Goal: Task Accomplishment & Management: Manage account settings

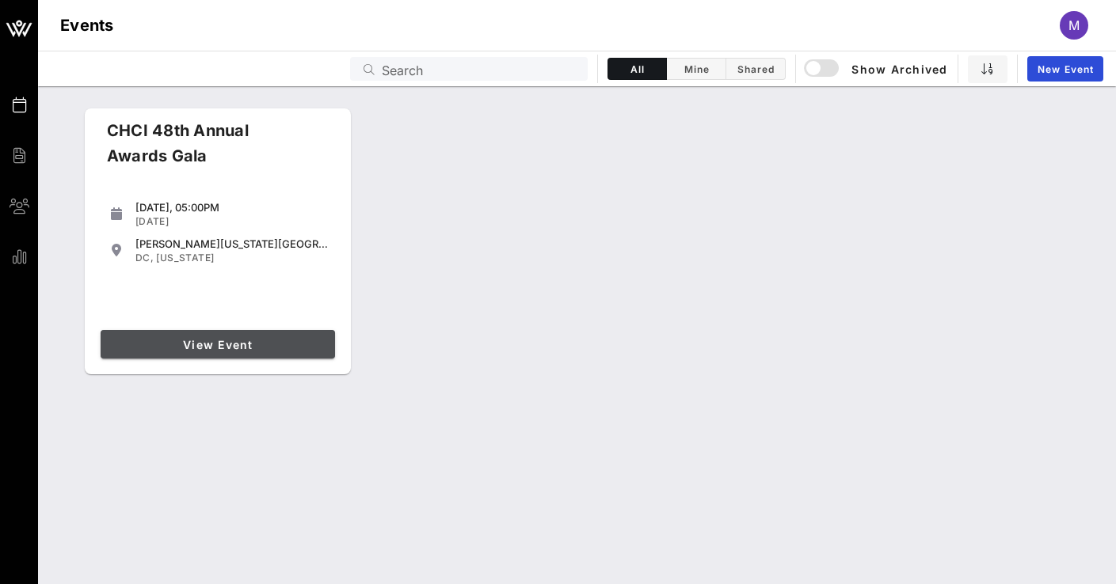
click at [219, 346] on span "View Event" at bounding box center [218, 344] width 222 height 13
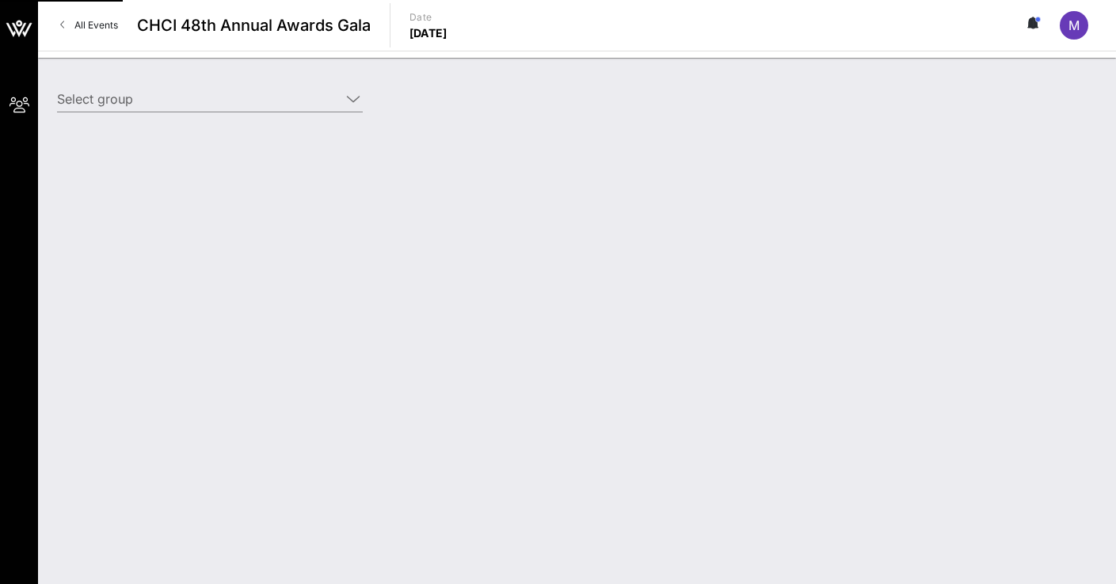
type input "Entravision (Entravision) [[PERSON_NAME], [EMAIL_ADDRESS][DOMAIN_NAME]]"
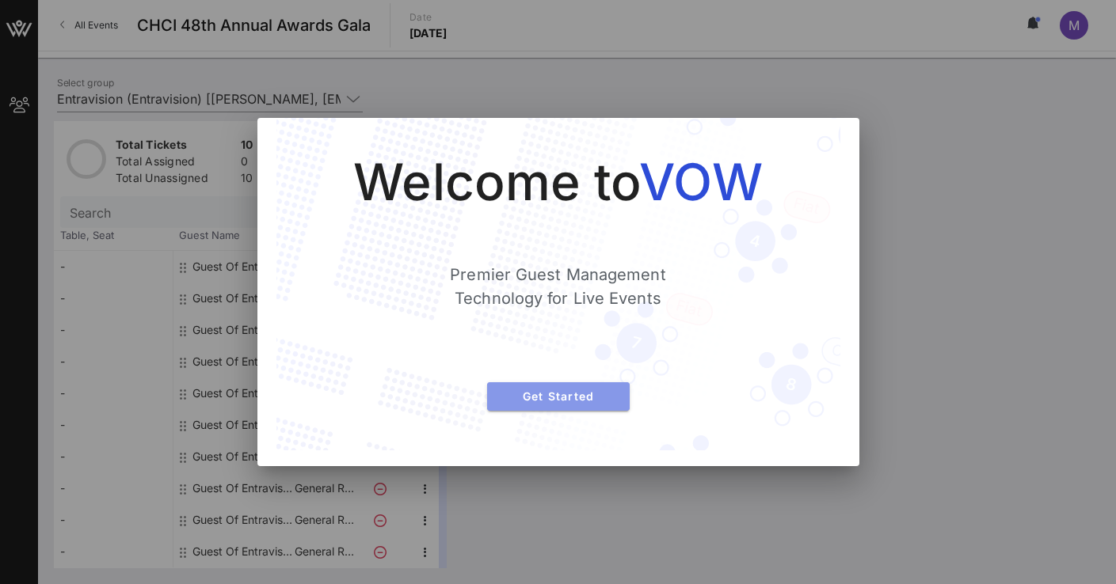
click at [544, 391] on span "Get Started" at bounding box center [558, 396] width 117 height 13
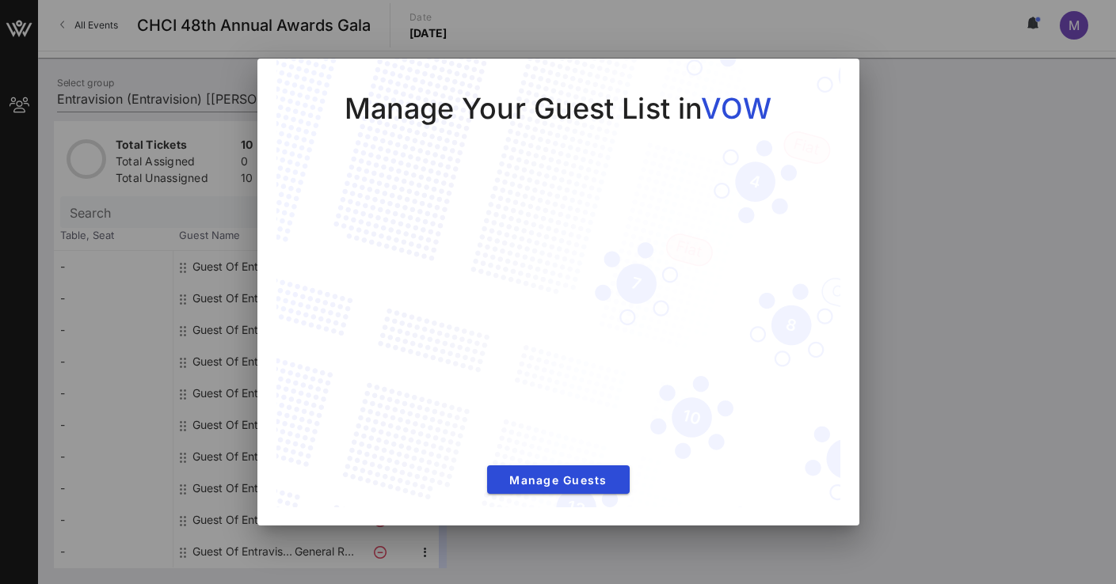
click at [165, 103] on div at bounding box center [558, 292] width 1116 height 584
click at [78, 327] on div at bounding box center [558, 292] width 1116 height 584
click at [823, 84] on div "Manage Your Guest List in VOW Manage Guests" at bounding box center [558, 284] width 564 height 451
click at [282, 82] on div "Manage Your Guest List in VOW Manage Guests" at bounding box center [558, 284] width 564 height 451
click at [417, 481] on div "Manage Your Guest List in VOW Manage Guests" at bounding box center [558, 284] width 564 height 451
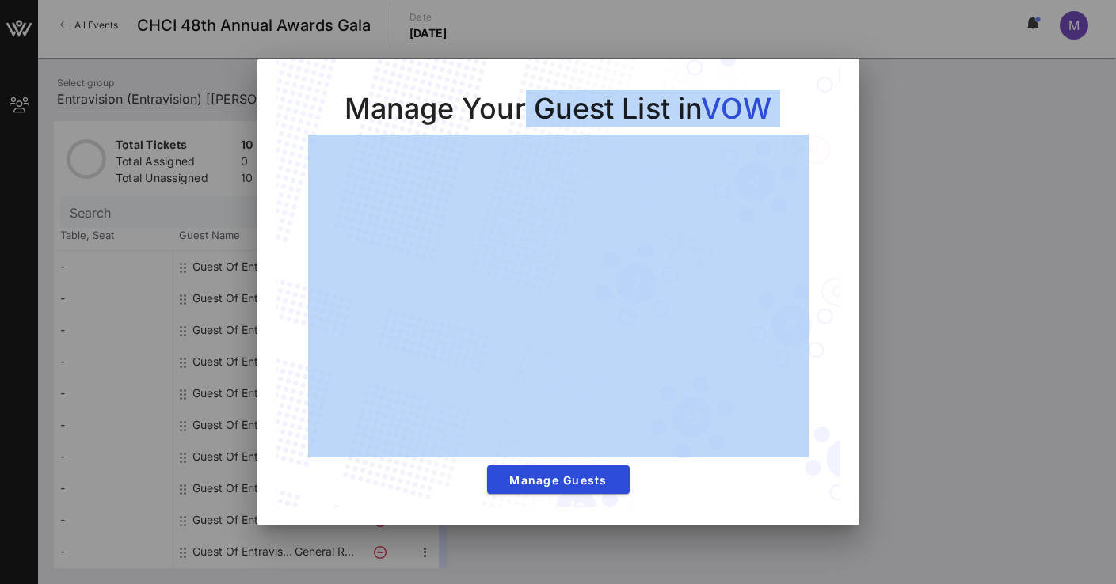
drag, startPoint x: 448, startPoint y: 70, endPoint x: 734, endPoint y: 495, distance: 511.8
click at [736, 495] on div "Manage Your Guest List in VOW Manage Guests" at bounding box center [558, 284] width 564 height 451
click at [732, 495] on div "Manage Your Guest List in VOW Manage Guests" at bounding box center [558, 284] width 564 height 451
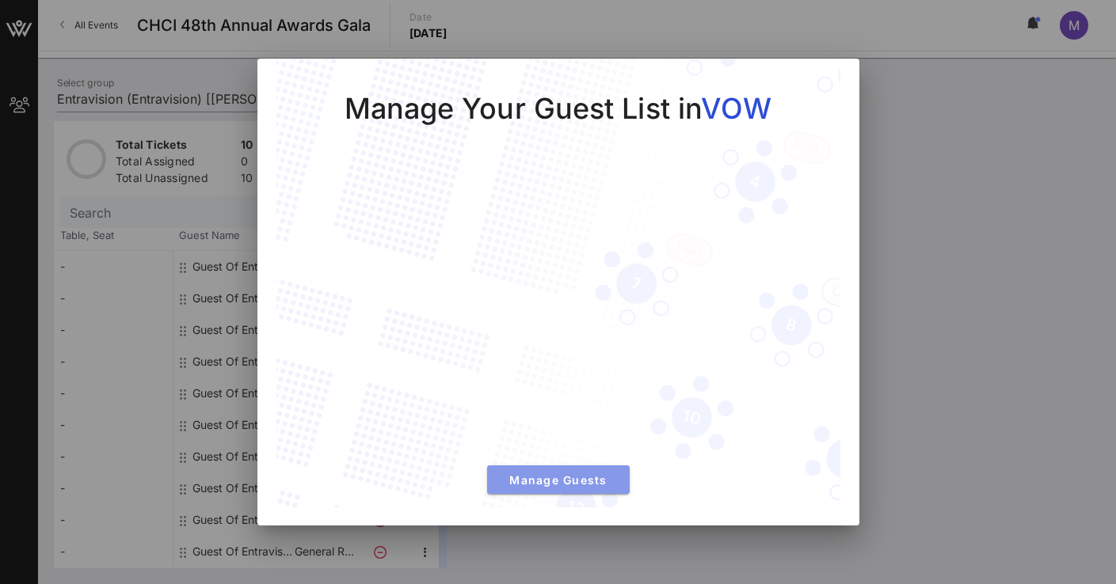
click at [548, 484] on span "Manage Guests" at bounding box center [558, 480] width 117 height 13
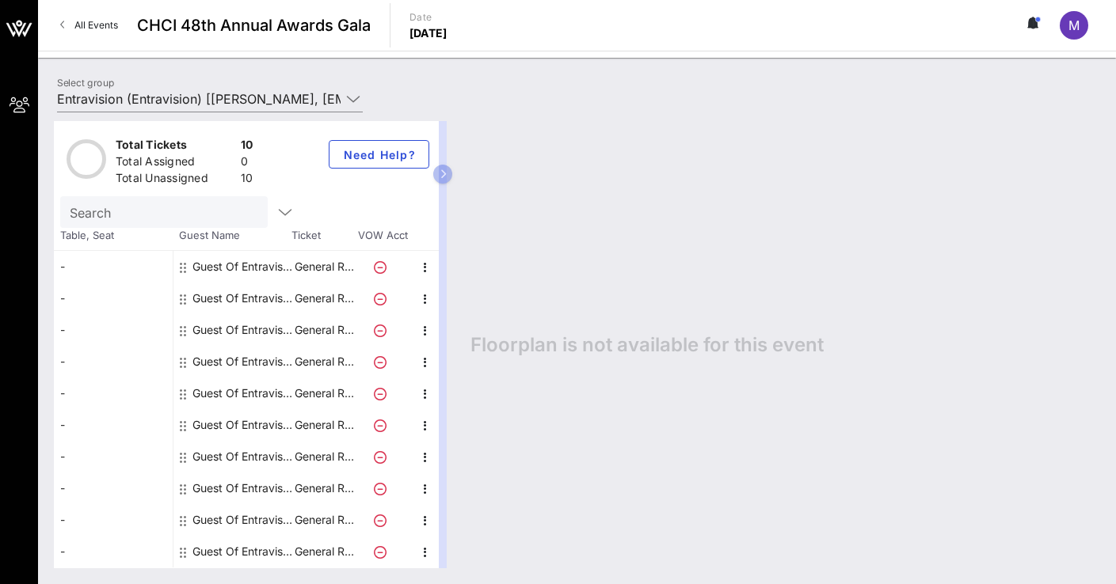
click at [223, 267] on div "Guest Of Entravision" at bounding box center [242, 267] width 100 height 32
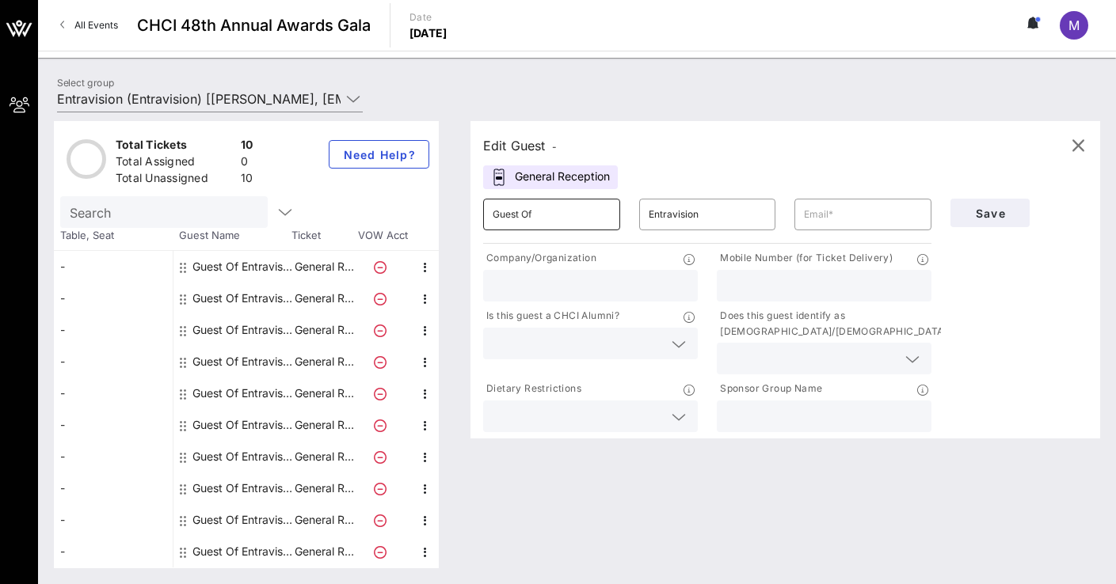
click at [546, 215] on input "Guest Of" at bounding box center [552, 214] width 118 height 25
drag, startPoint x: 542, startPoint y: 211, endPoint x: 459, endPoint y: 204, distance: 83.4
click at [459, 204] on div "Edit Guest - General Reception ​ Guest Of ​ Entravision ​ Company/Organization …" at bounding box center [777, 344] width 645 height 447
type input "[PERSON_NAME]"
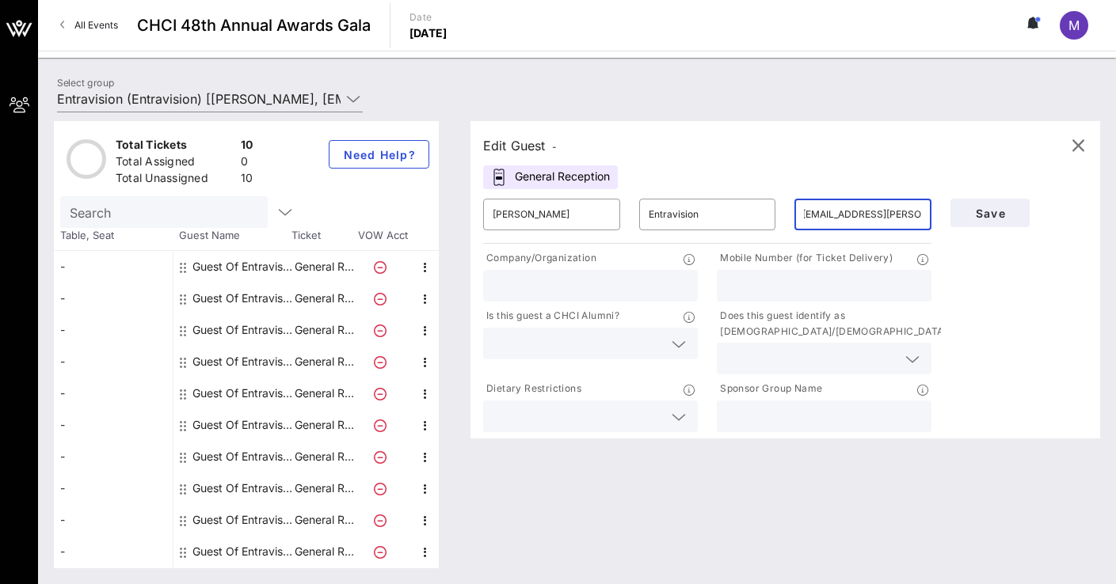
type input "[EMAIL_ADDRESS][PERSON_NAME][DOMAIN_NAME]"
type input "Locality"
type input "3016421174"
click at [679, 339] on icon at bounding box center [679, 344] width 14 height 19
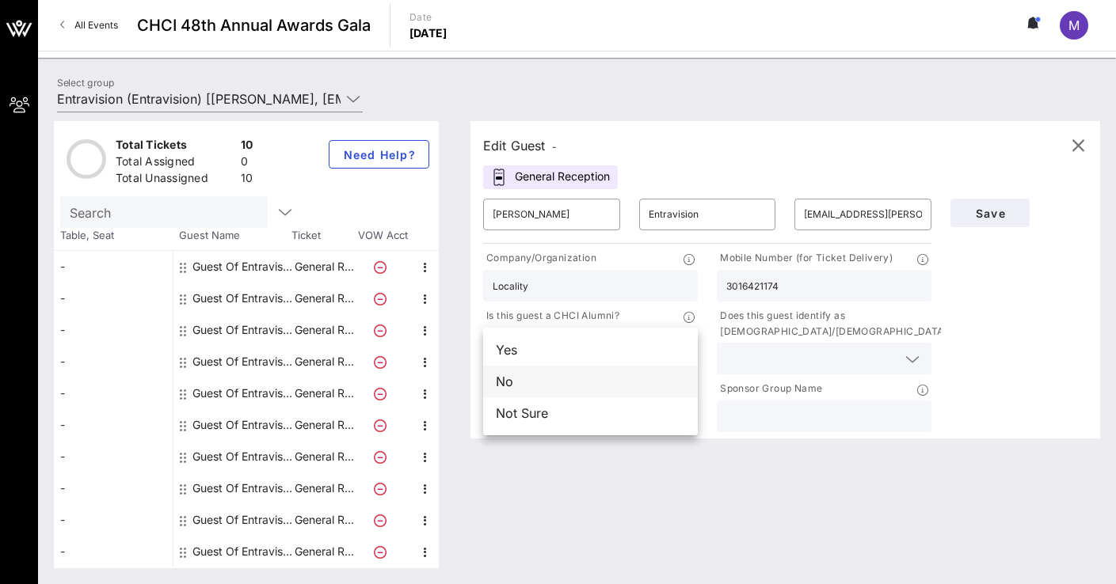
click at [562, 376] on div "No" at bounding box center [590, 382] width 215 height 32
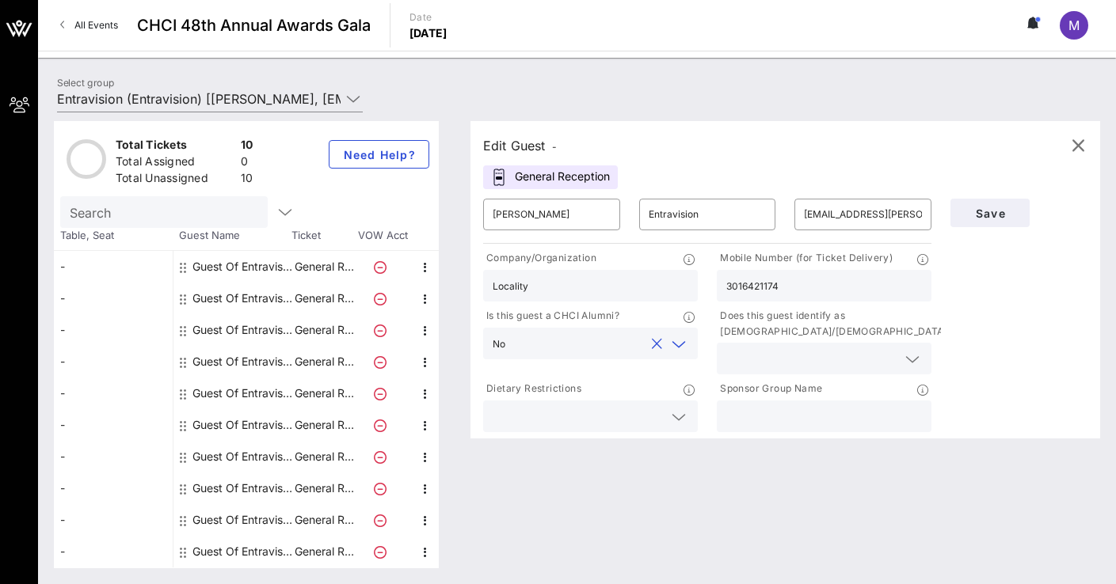
click at [682, 414] on icon at bounding box center [679, 417] width 14 height 19
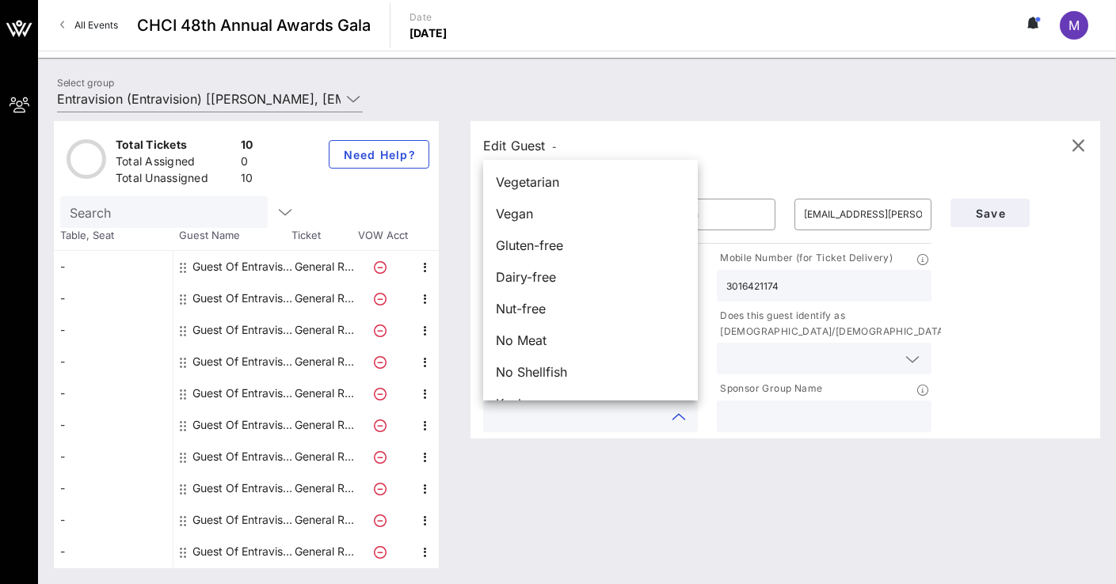
click at [771, 485] on div "Edit Guest - General Reception ​ [PERSON_NAME] ​ Entravision ​ [EMAIL_ADDRESS][…" at bounding box center [777, 344] width 645 height 447
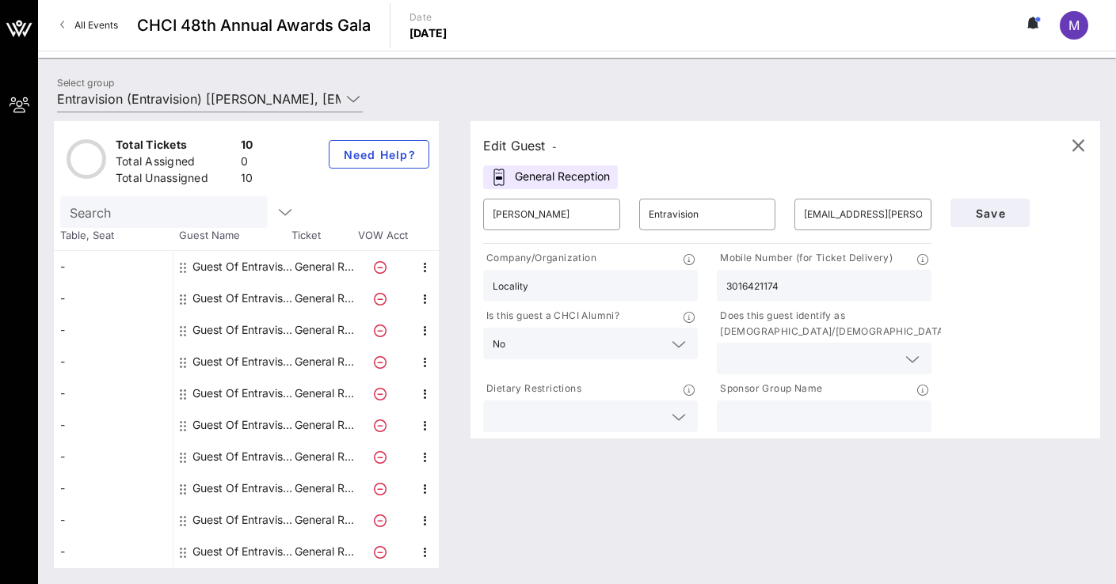
click at [912, 356] on icon at bounding box center [912, 359] width 14 height 19
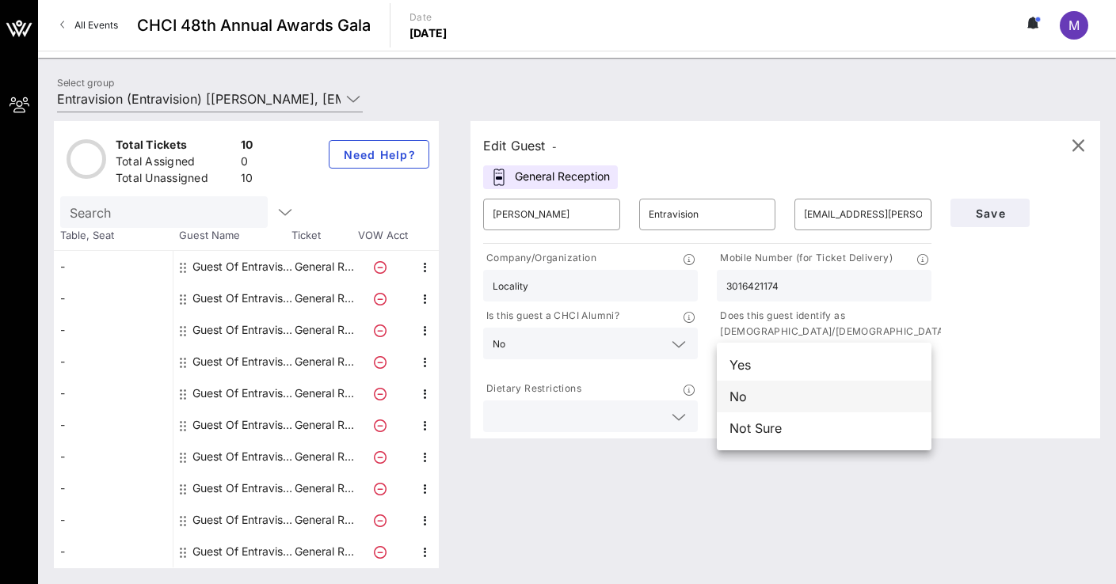
click at [804, 402] on div "No" at bounding box center [824, 397] width 215 height 32
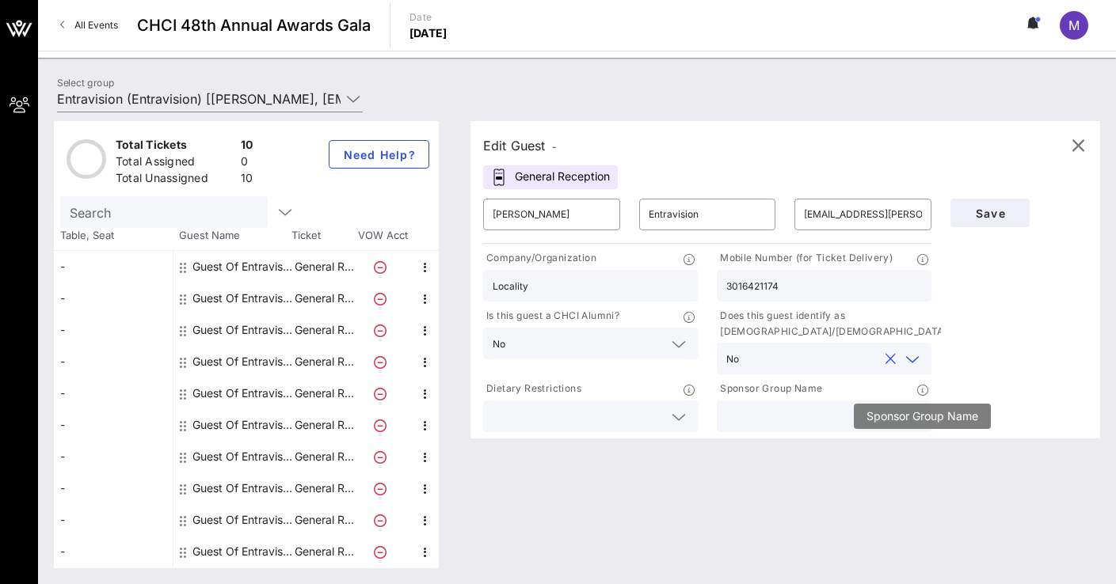
click at [922, 389] on icon at bounding box center [922, 390] width 11 height 11
click at [782, 492] on div "Edit Guest - General Reception ​ [PERSON_NAME] ​ Entravision ​ [EMAIL_ADDRESS][…" at bounding box center [777, 344] width 645 height 447
click at [995, 215] on span "Save" at bounding box center [990, 213] width 54 height 13
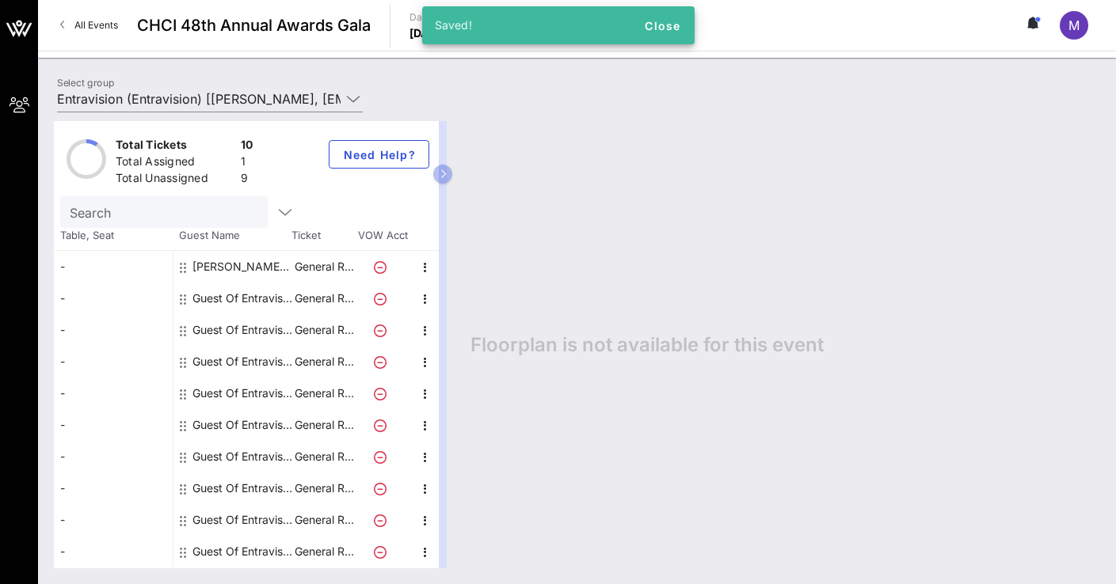
click at [211, 297] on div "Guest Of Entravision" at bounding box center [242, 299] width 100 height 32
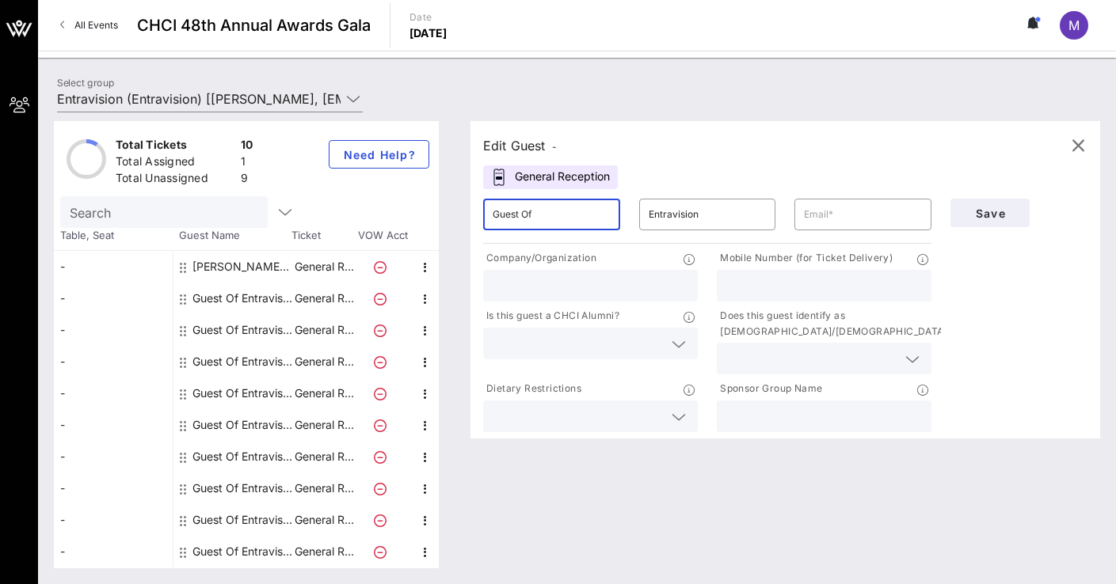
click at [541, 215] on input "Guest Of" at bounding box center [552, 214] width 118 height 25
type input "G"
type input "N"
type input "[PERSON_NAME]"
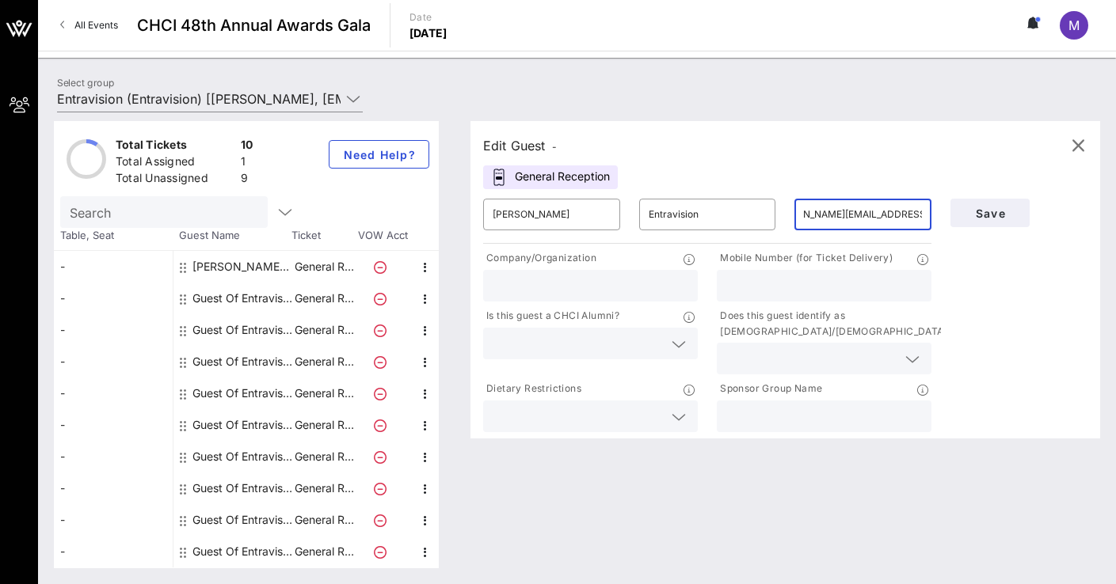
type input "[PERSON_NAME][EMAIL_ADDRESS][DOMAIN_NAME]"
click at [510, 292] on input "text" at bounding box center [591, 286] width 196 height 21
type input "The Opportunity Institute"
type input "5103875680"
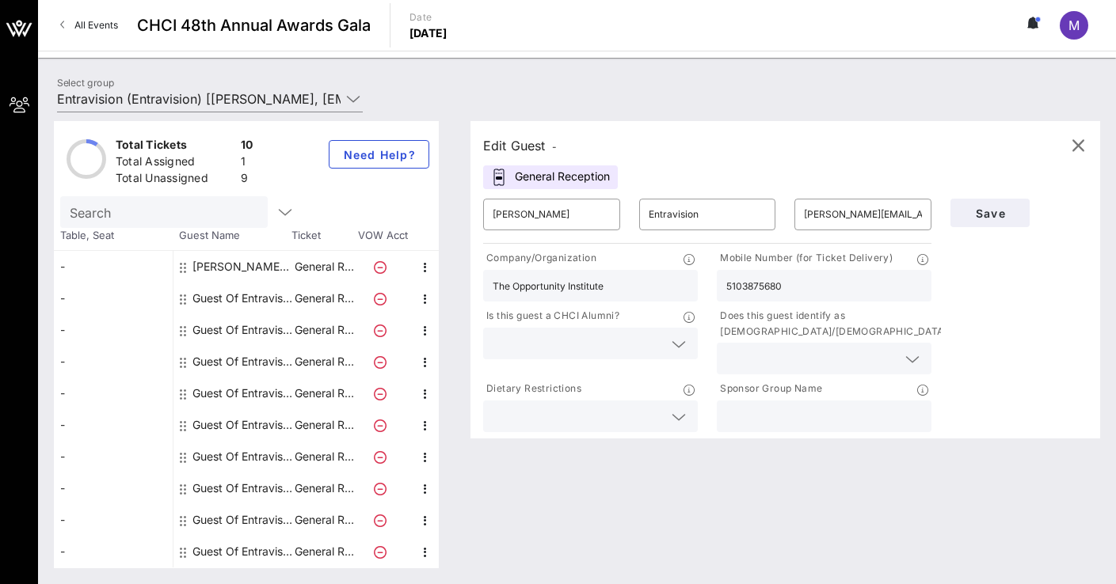
click at [677, 344] on icon at bounding box center [679, 344] width 14 height 19
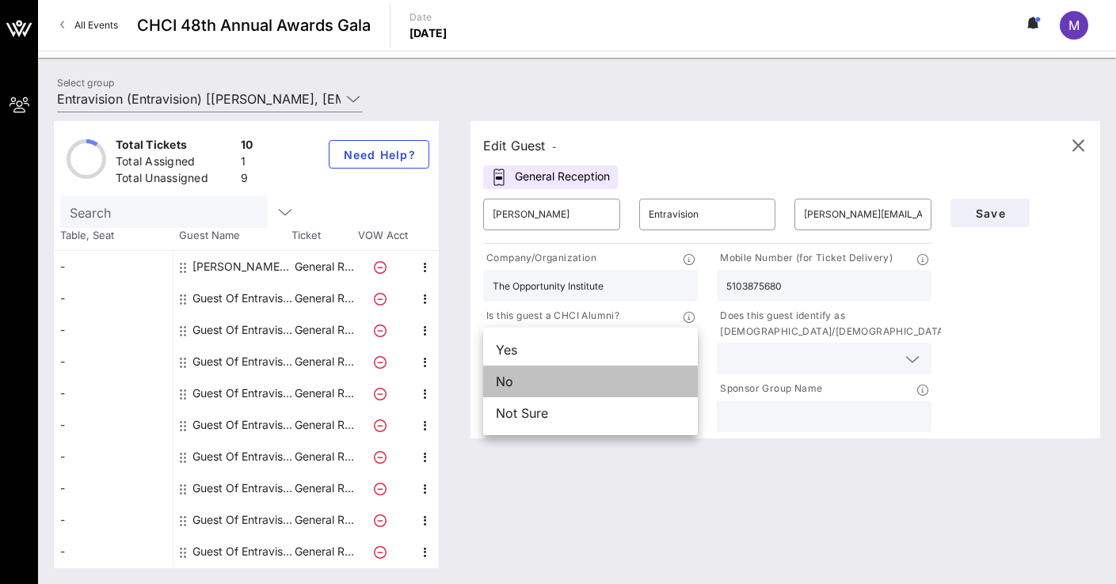
click at [573, 380] on div "No" at bounding box center [590, 382] width 215 height 32
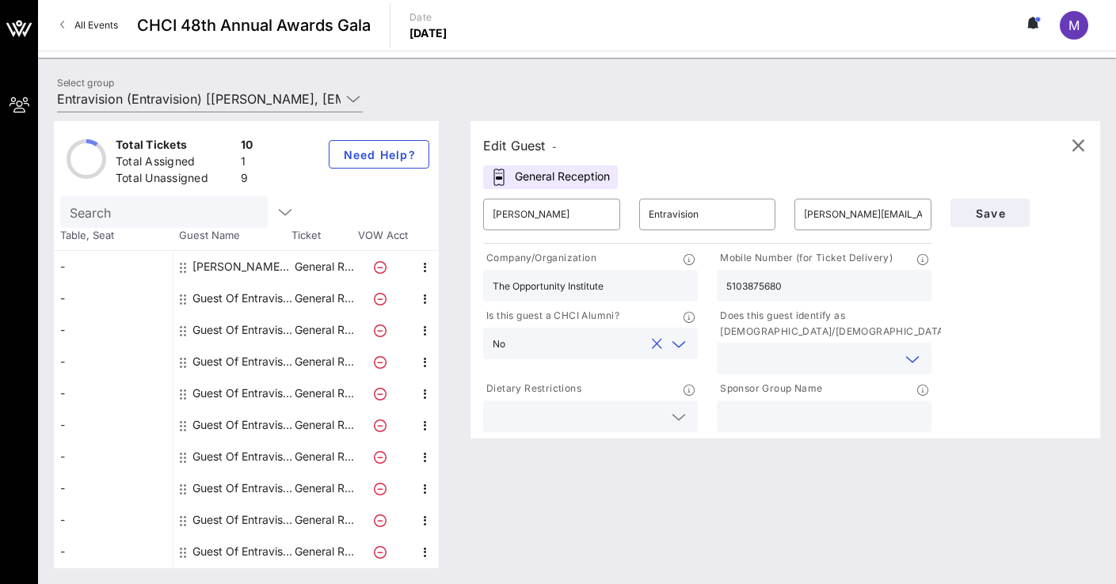
click at [763, 362] on input "text" at bounding box center [811, 358] width 170 height 21
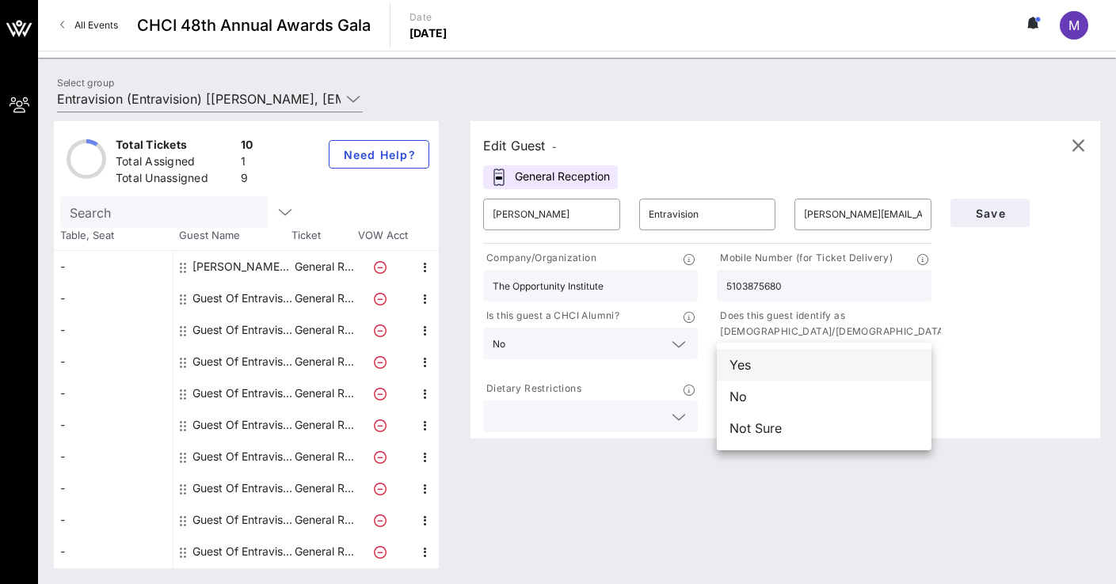
click at [763, 363] on div "Yes" at bounding box center [824, 365] width 215 height 32
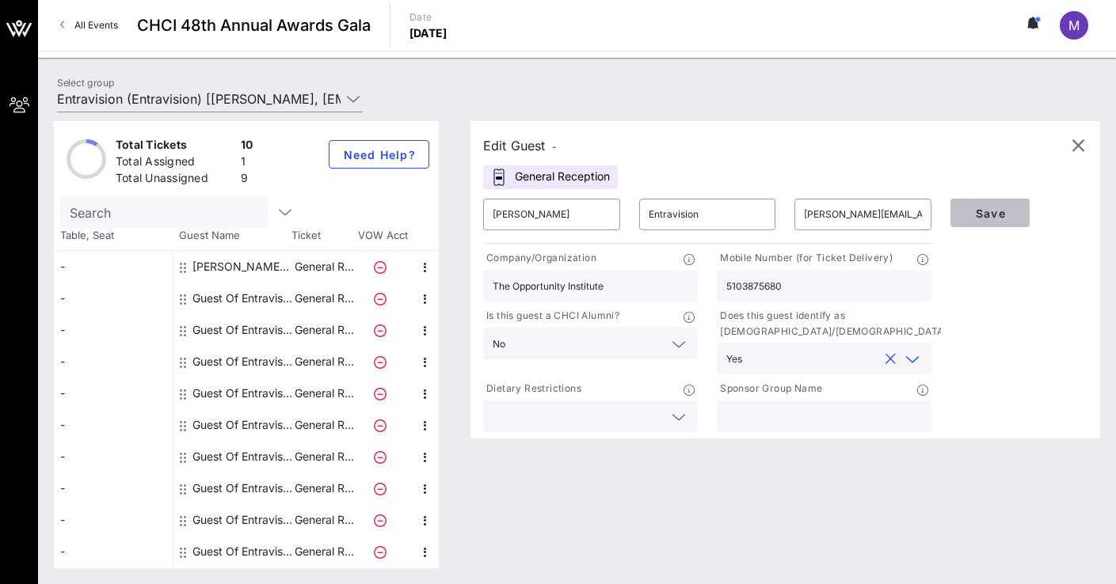
click at [999, 212] on span "Save" at bounding box center [990, 213] width 54 height 13
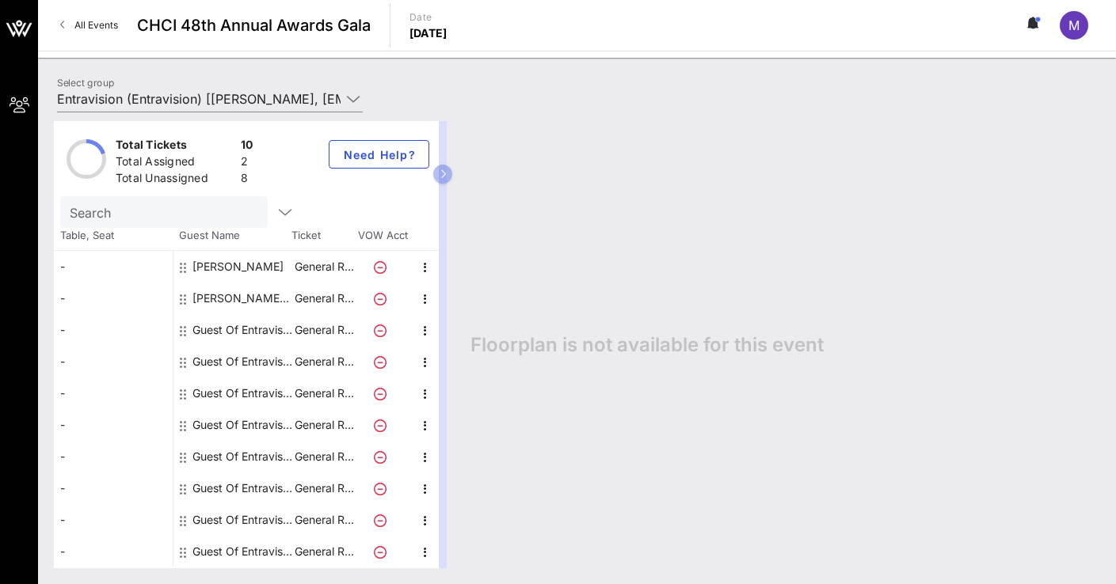
click at [248, 328] on div "Guest Of Entravision" at bounding box center [242, 330] width 100 height 32
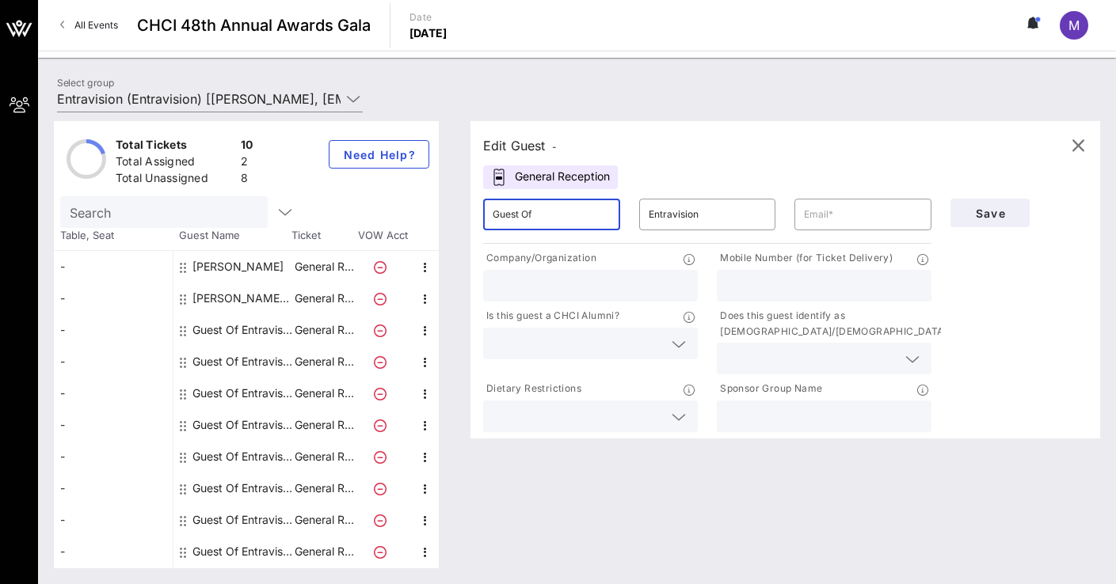
click at [524, 213] on input "Guest Of" at bounding box center [552, 214] width 118 height 25
type input "O"
type input "[PERSON_NAME]"
type input "[EMAIL_ADDRESS][DOMAIN_NAME]"
click at [516, 291] on input "text" at bounding box center [591, 286] width 196 height 21
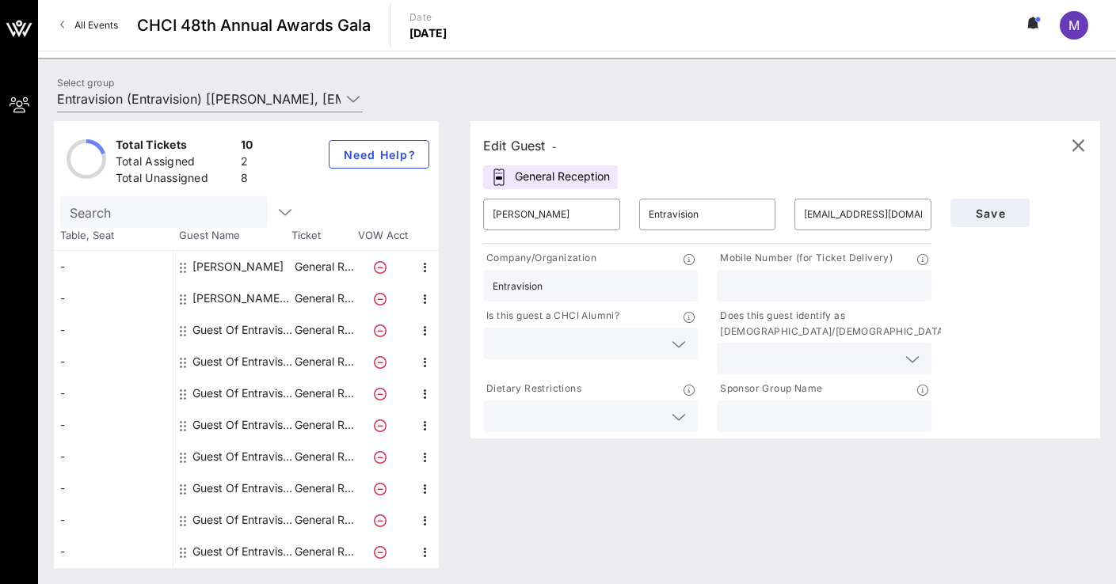
type input "Entravision"
type input "2408889608"
click at [675, 344] on icon at bounding box center [679, 344] width 14 height 19
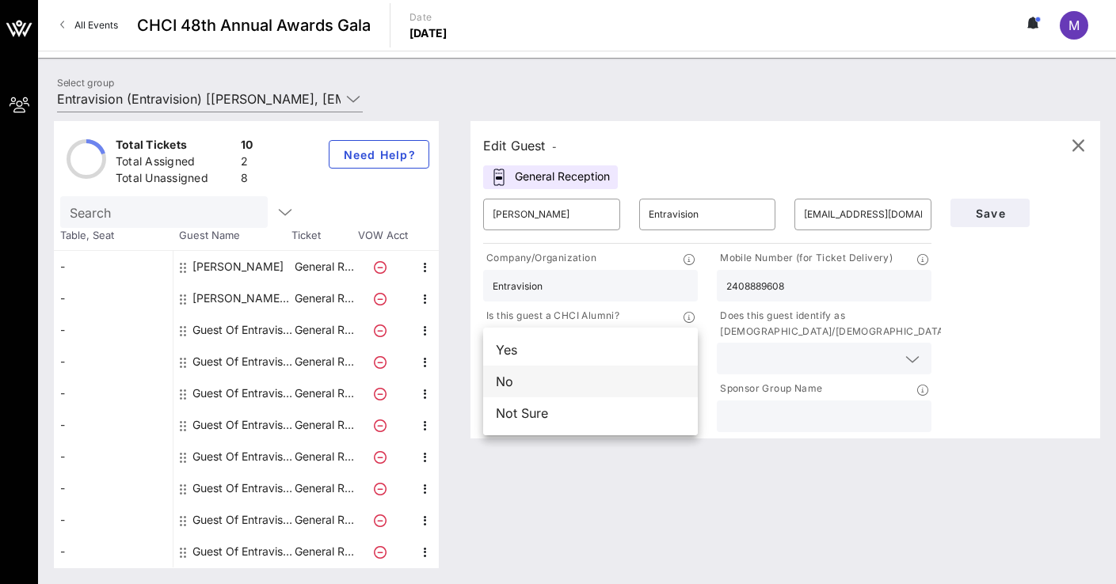
click at [556, 382] on div "No" at bounding box center [590, 382] width 215 height 32
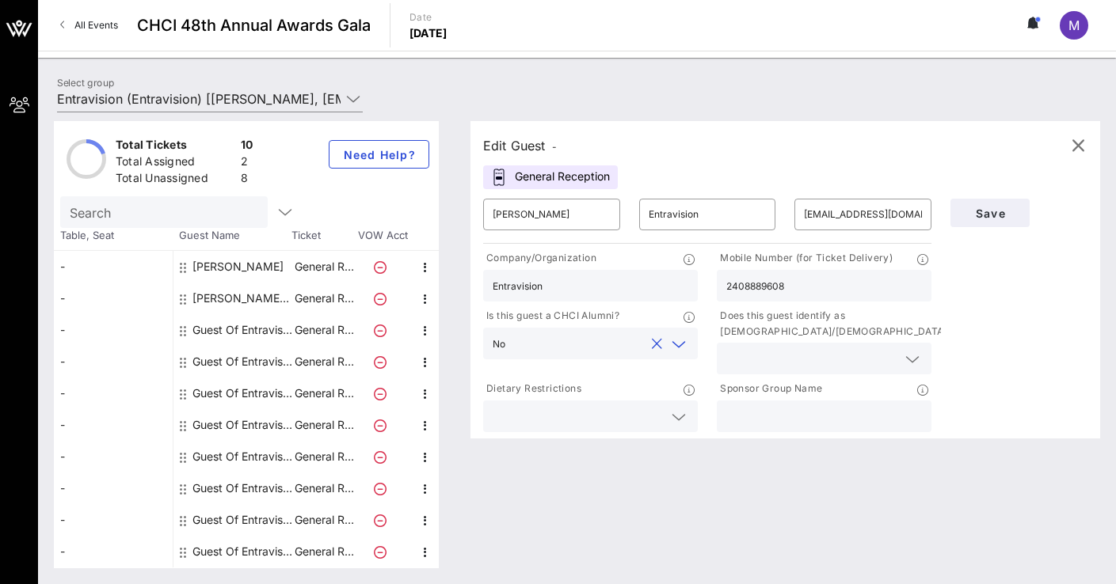
click at [914, 359] on icon at bounding box center [912, 359] width 14 height 19
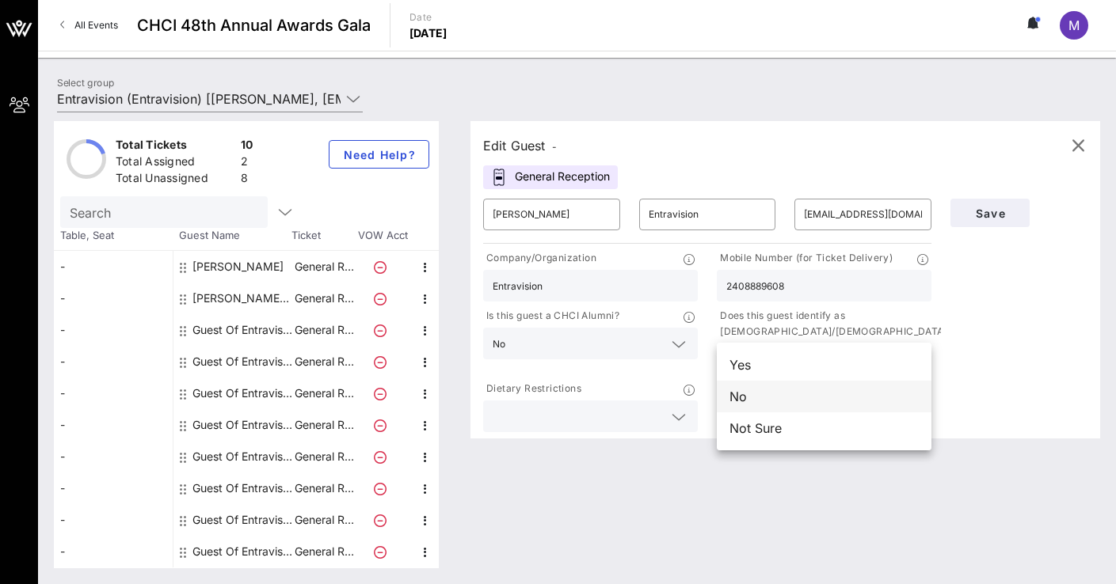
click at [797, 401] on div "No" at bounding box center [824, 397] width 215 height 32
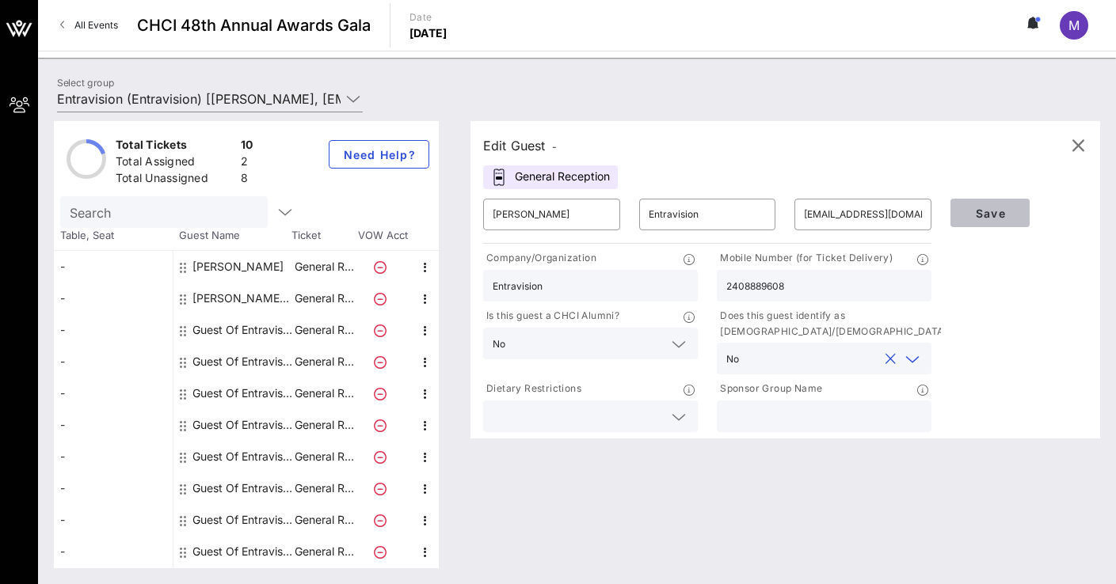
click at [996, 212] on span "Save" at bounding box center [990, 213] width 54 height 13
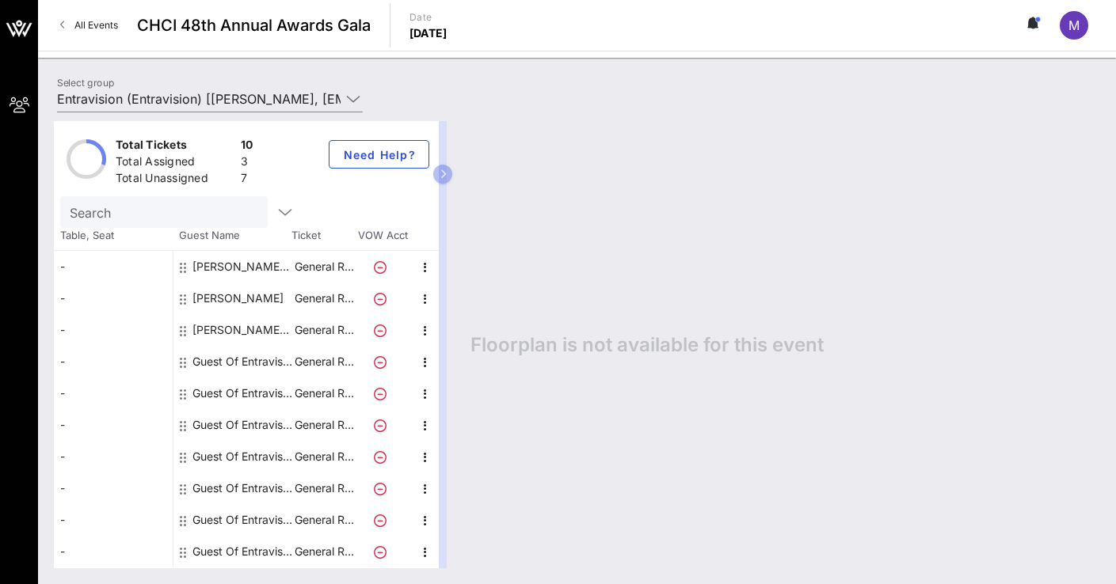
click at [225, 362] on div "Guest Of Entravision" at bounding box center [242, 362] width 100 height 32
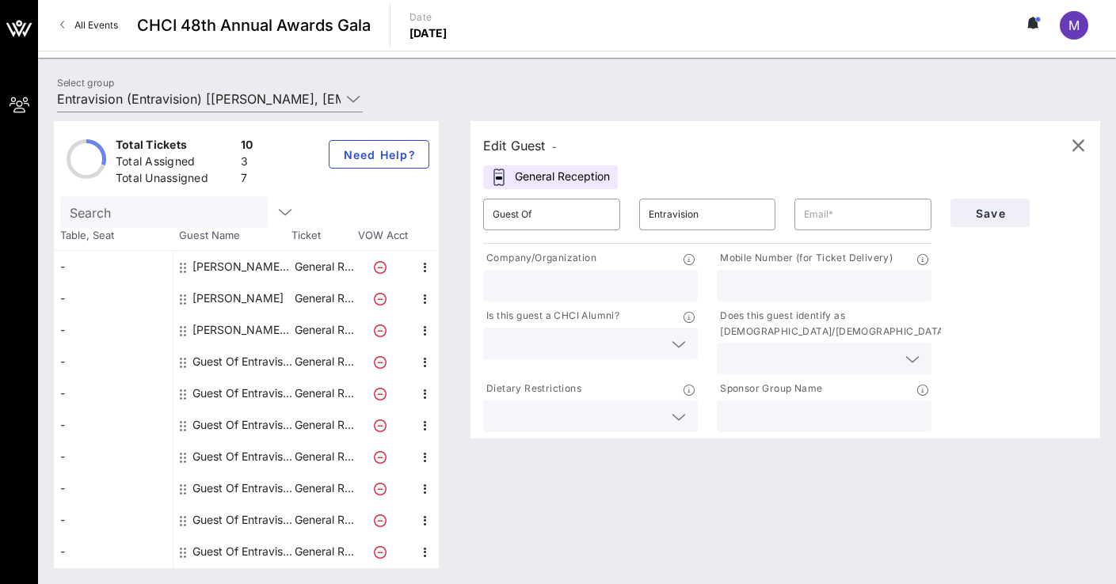
click at [531, 284] on input "text" at bounding box center [591, 286] width 196 height 21
click at [509, 219] on input "Guest Of" at bounding box center [552, 214] width 118 height 25
paste input "[PERSON_NAME]"
click at [814, 218] on input "text" at bounding box center [863, 214] width 118 height 25
click at [514, 212] on input "GueStephanie [PERSON_NAME]" at bounding box center [552, 214] width 118 height 25
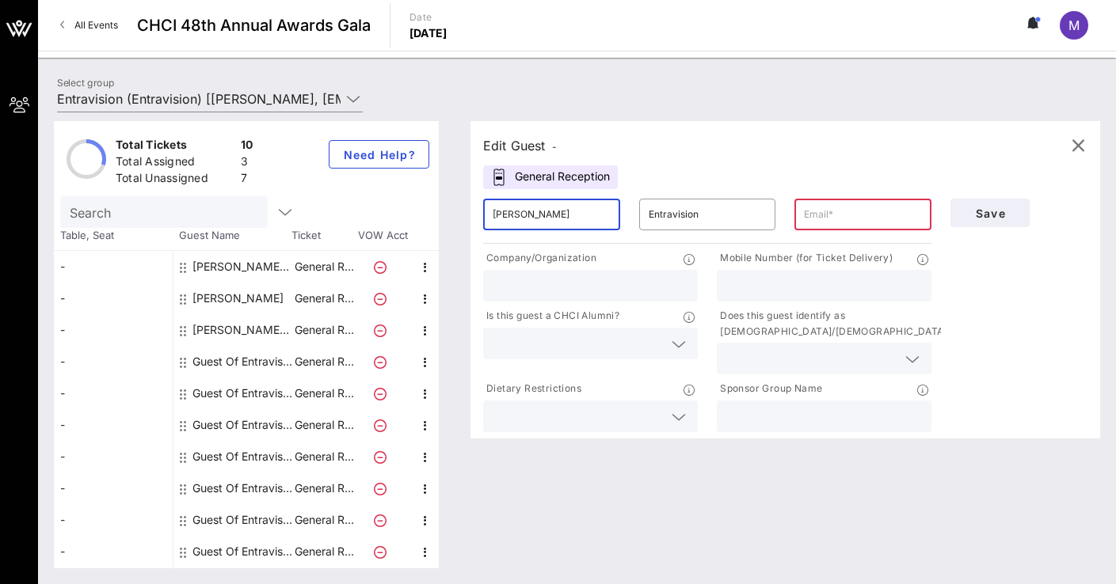
type input "[PERSON_NAME]"
click at [817, 214] on input "text" at bounding box center [863, 214] width 118 height 25
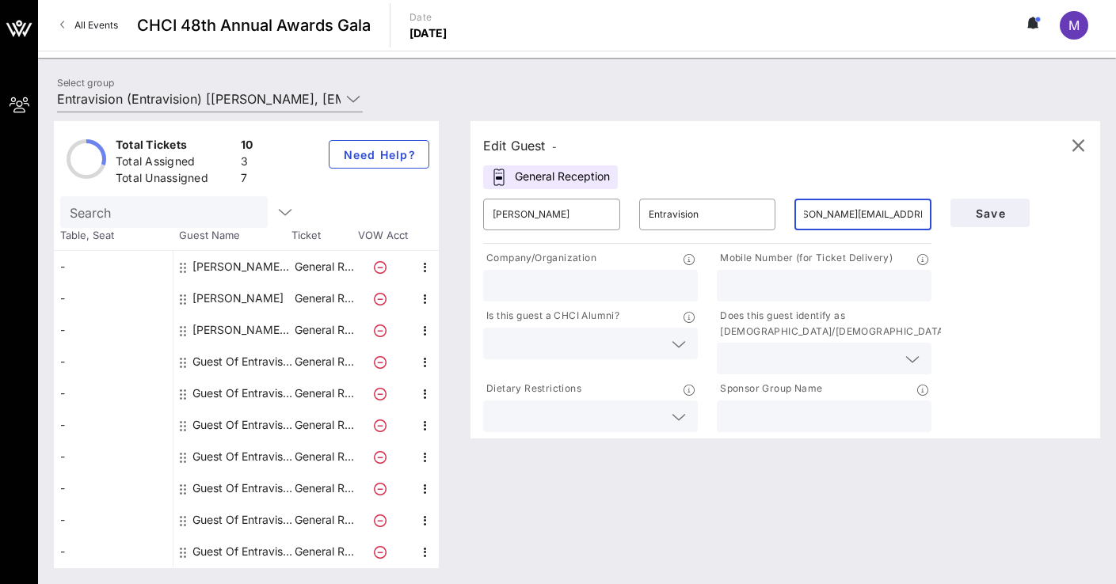
scroll to position [0, 37]
type input "[PERSON_NAME][EMAIL_ADDRESS][PERSON_NAME][DOMAIN_NAME]"
type input "Entravision"
type input "2029148458"
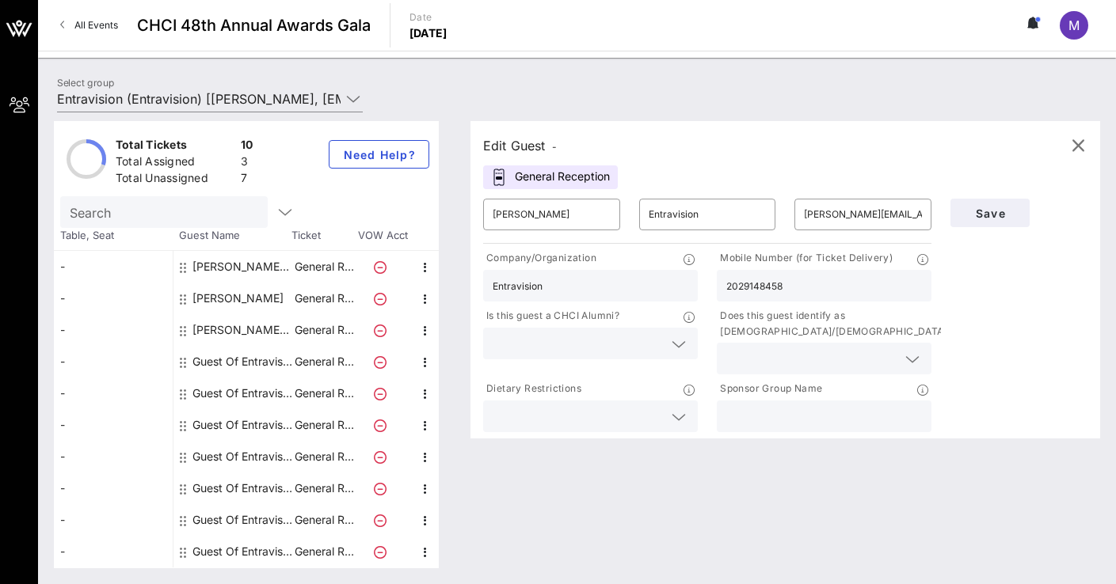
click at [999, 294] on div "Save" at bounding box center [1019, 312] width 156 height 246
click at [675, 342] on icon at bounding box center [679, 344] width 14 height 19
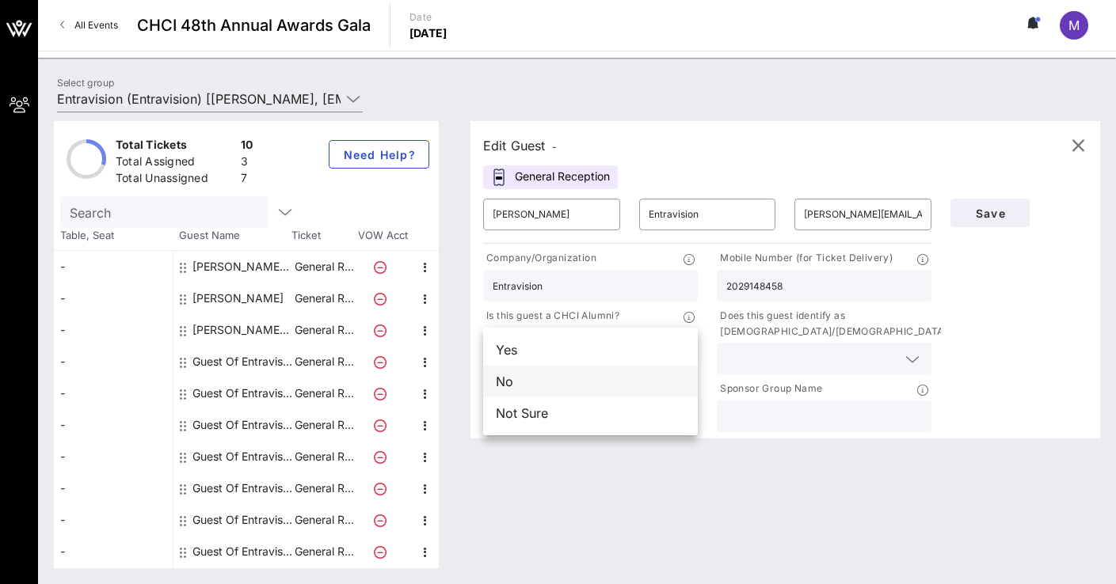
click at [546, 386] on div "No" at bounding box center [590, 382] width 215 height 32
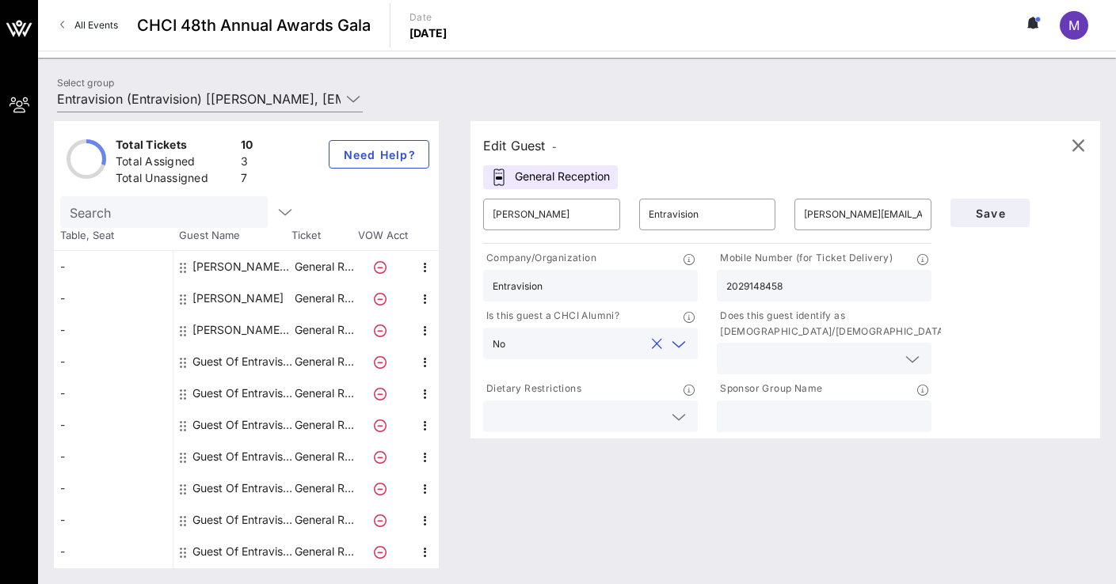
click at [911, 356] on icon at bounding box center [912, 359] width 14 height 19
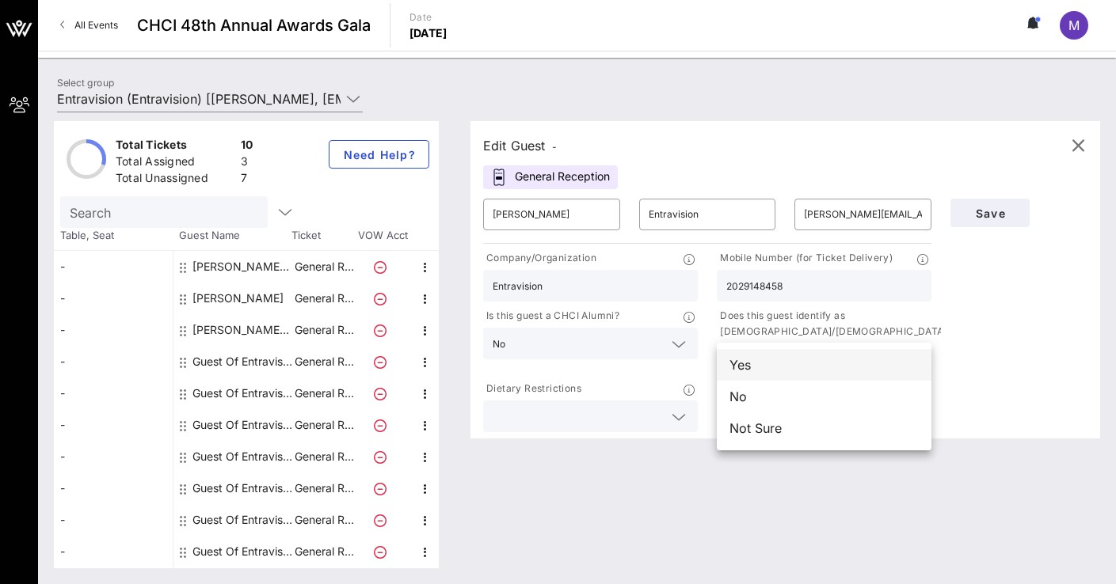
click at [791, 360] on div "Yes" at bounding box center [824, 365] width 215 height 32
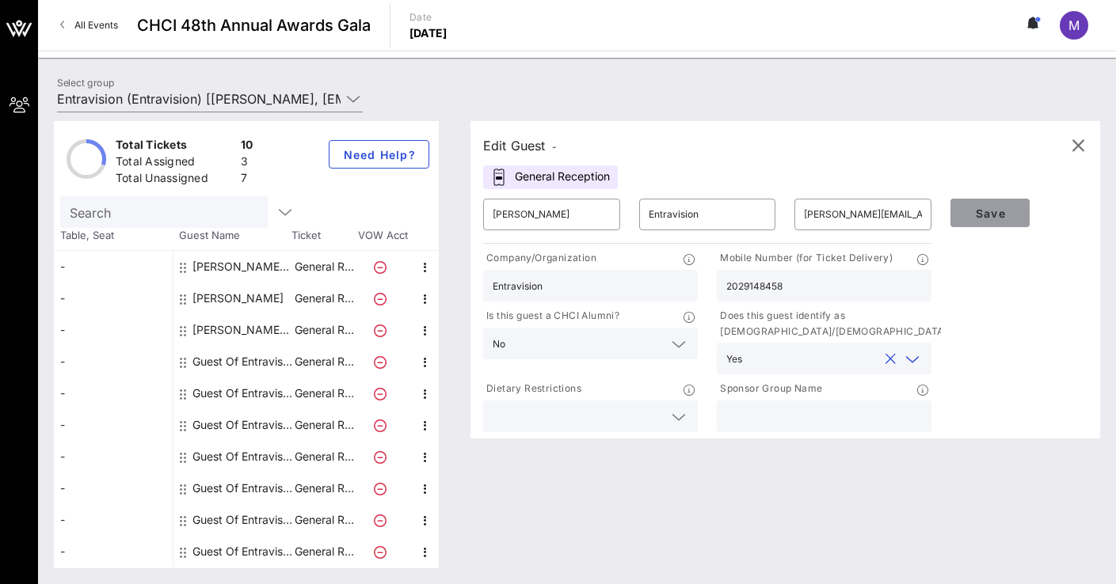
click at [981, 208] on span "Save" at bounding box center [990, 213] width 54 height 13
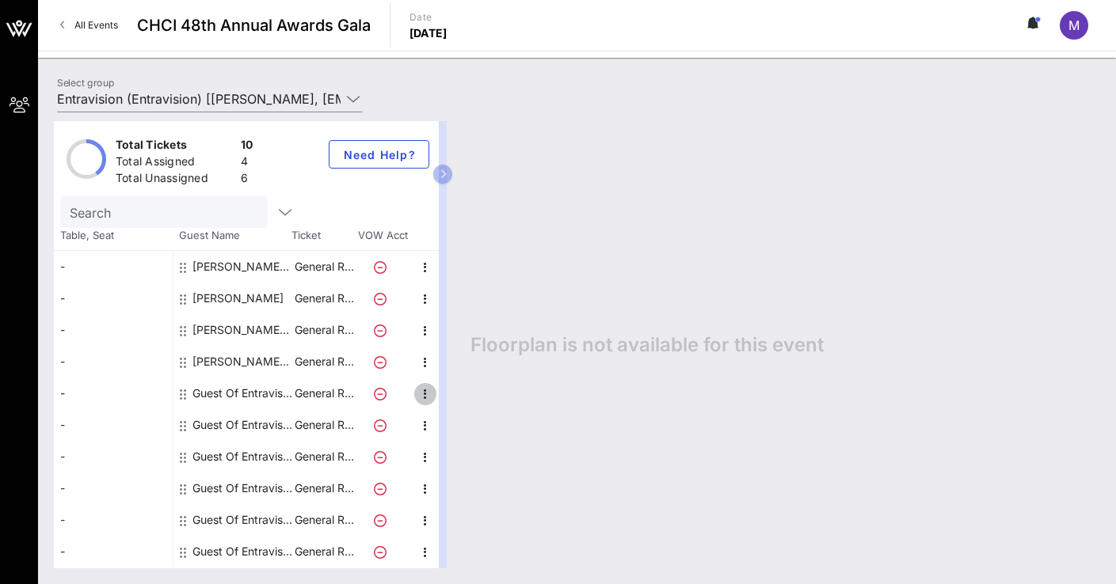
click at [422, 396] on icon "button" at bounding box center [425, 394] width 19 height 19
click at [226, 392] on div "Guest Of Entravision" at bounding box center [242, 394] width 100 height 32
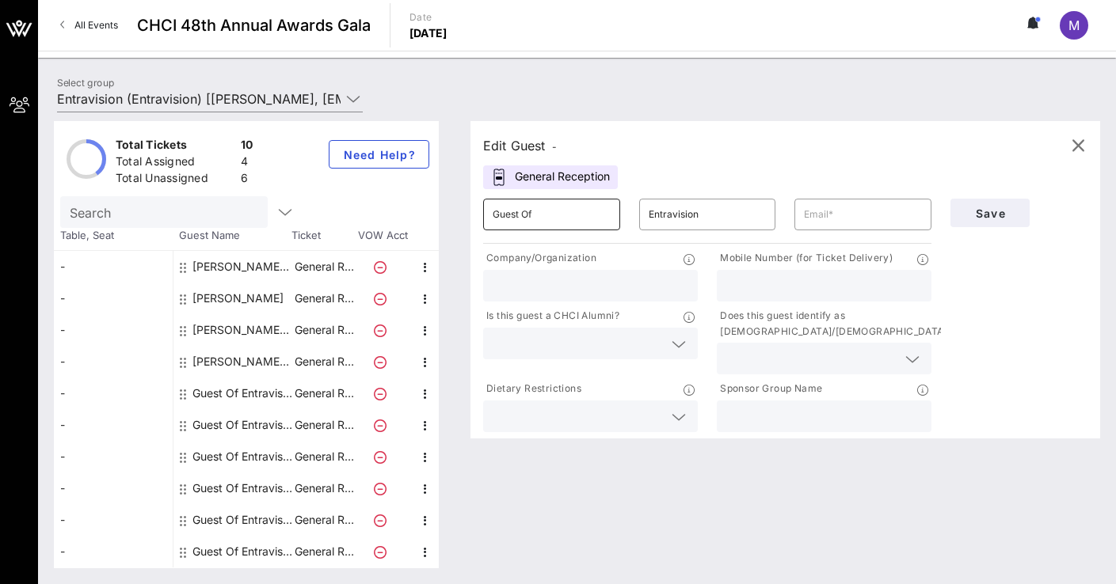
click at [518, 217] on input "Guest Of" at bounding box center [552, 214] width 118 height 25
click at [508, 279] on input "text" at bounding box center [591, 286] width 196 height 21
click at [505, 214] on input "Guest Of" at bounding box center [552, 214] width 118 height 25
type input "[PERSON_NAME]"
type input "[EMAIL_ADDRESS][DOMAIN_NAME]"
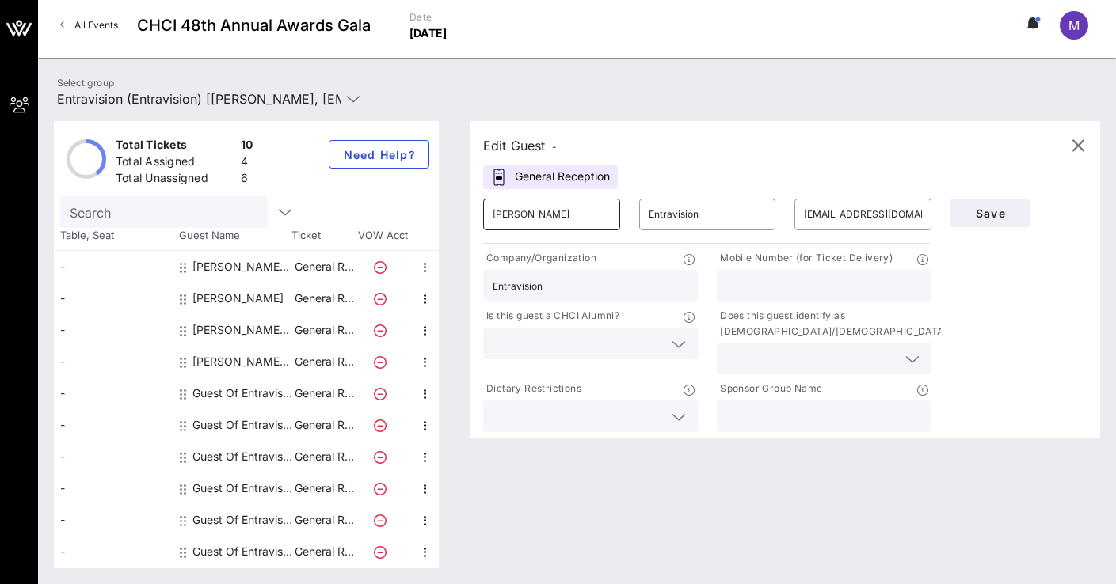
type input "Entravision"
type input "5622081075"
click at [679, 343] on icon at bounding box center [679, 344] width 14 height 19
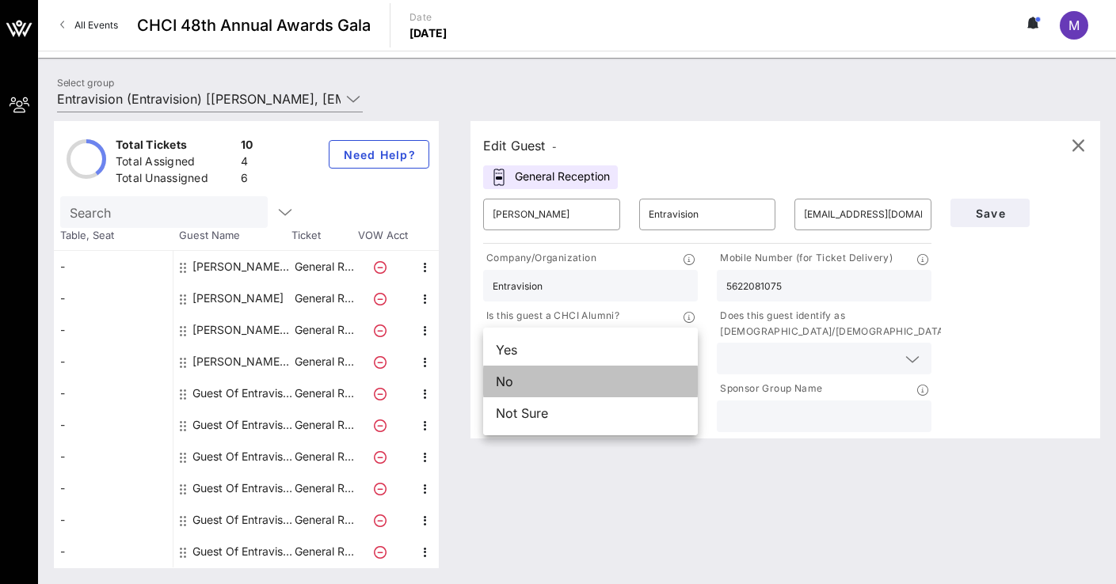
click at [545, 376] on div "No" at bounding box center [590, 382] width 215 height 32
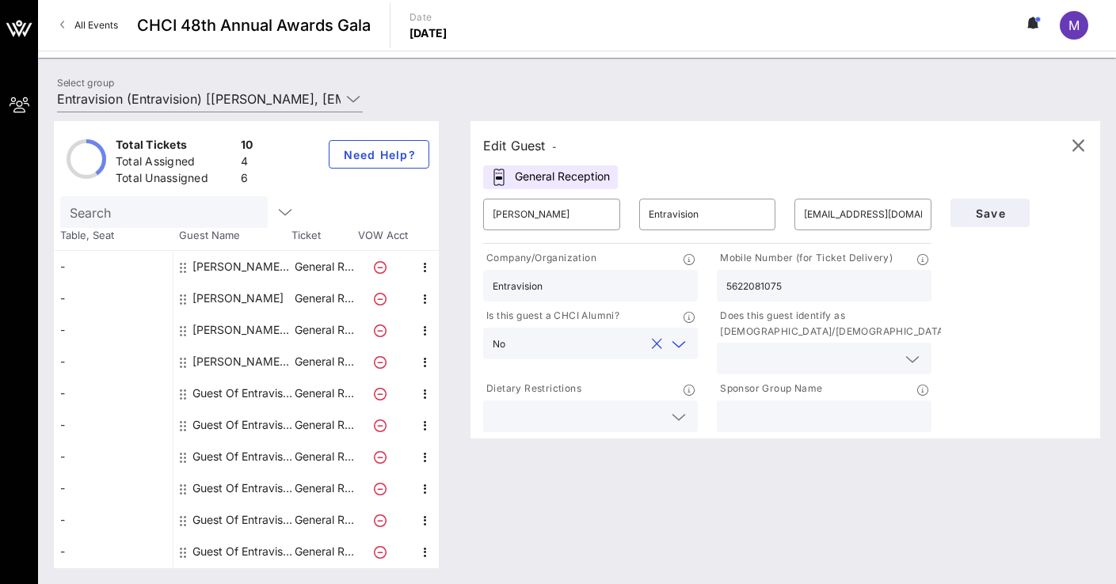
click at [919, 365] on icon at bounding box center [912, 359] width 14 height 19
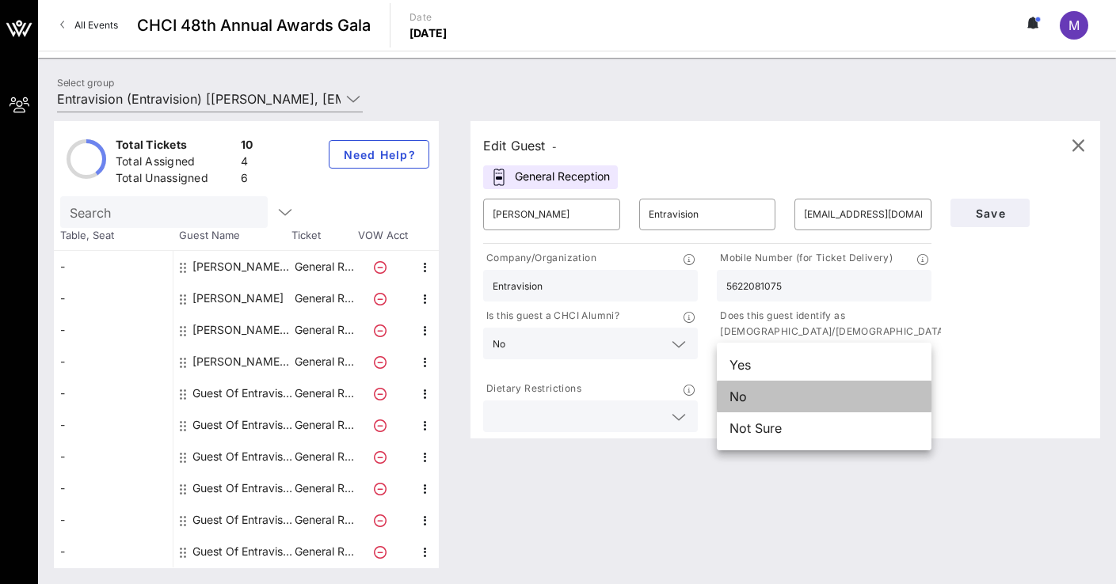
click at [793, 393] on div "No" at bounding box center [824, 397] width 215 height 32
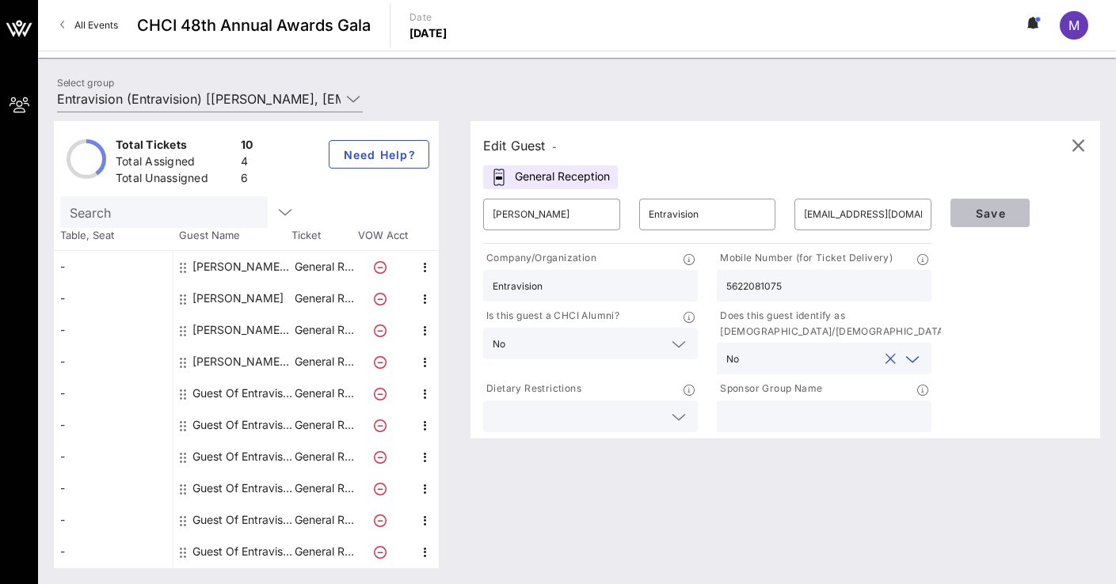
click at [995, 210] on span "Save" at bounding box center [990, 213] width 54 height 13
click at [353, 97] on icon at bounding box center [353, 98] width 14 height 19
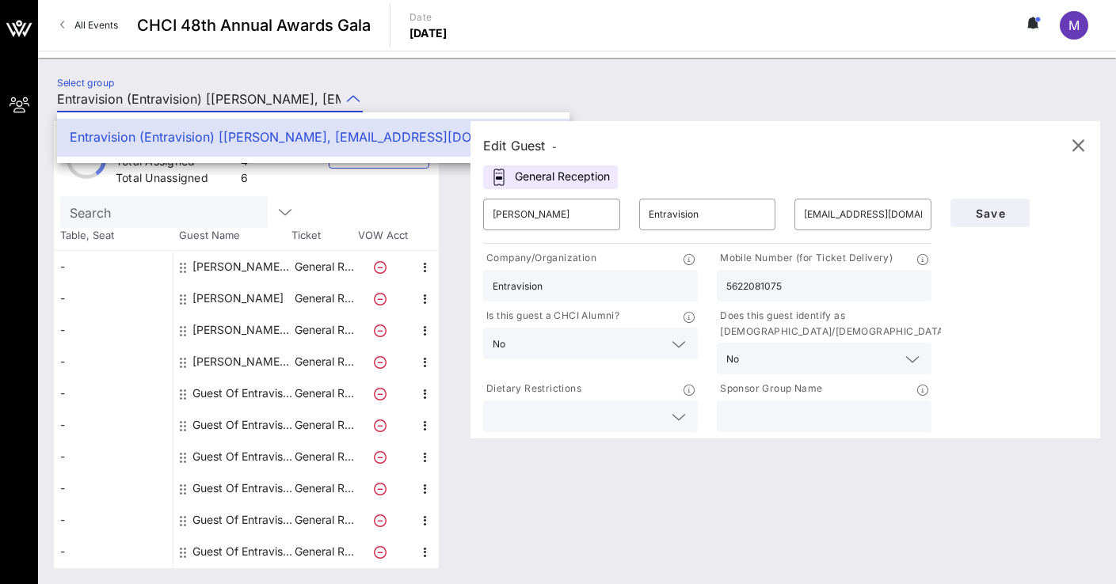
click at [125, 310] on div "-" at bounding box center [113, 299] width 119 height 32
type input "[PERSON_NAME]"
type input "Echaveste"
type input "[PERSON_NAME][EMAIL_ADDRESS][DOMAIN_NAME]"
type input "The Opportunity Institute"
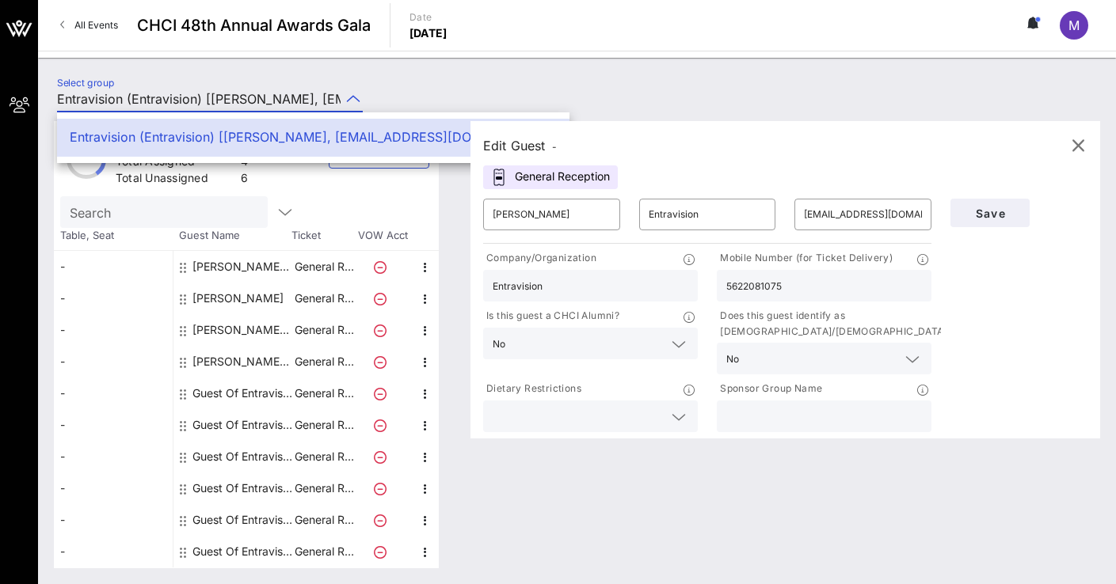
type input "5103875680"
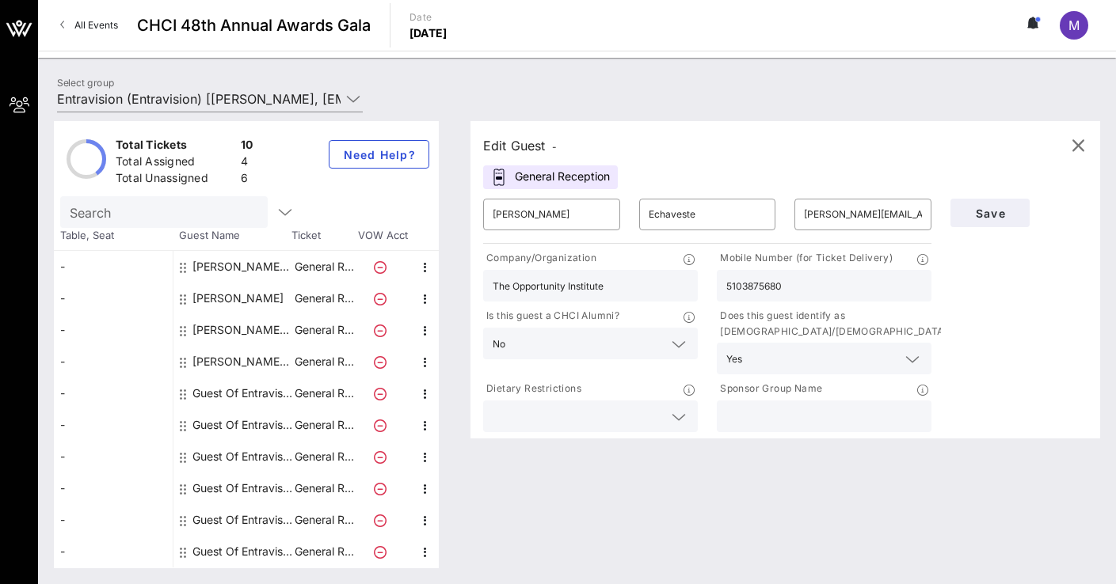
click at [689, 533] on div "Edit Guest - General Reception ​ [PERSON_NAME] Echaveste ​ [PERSON_NAME][EMAIL_…" at bounding box center [777, 344] width 645 height 447
click at [135, 217] on input "text" at bounding box center [162, 212] width 185 height 21
type input "[PERSON_NAME]"
click at [263, 211] on button "clear icon" at bounding box center [268, 213] width 10 height 16
click at [276, 211] on icon "button" at bounding box center [285, 212] width 19 height 19
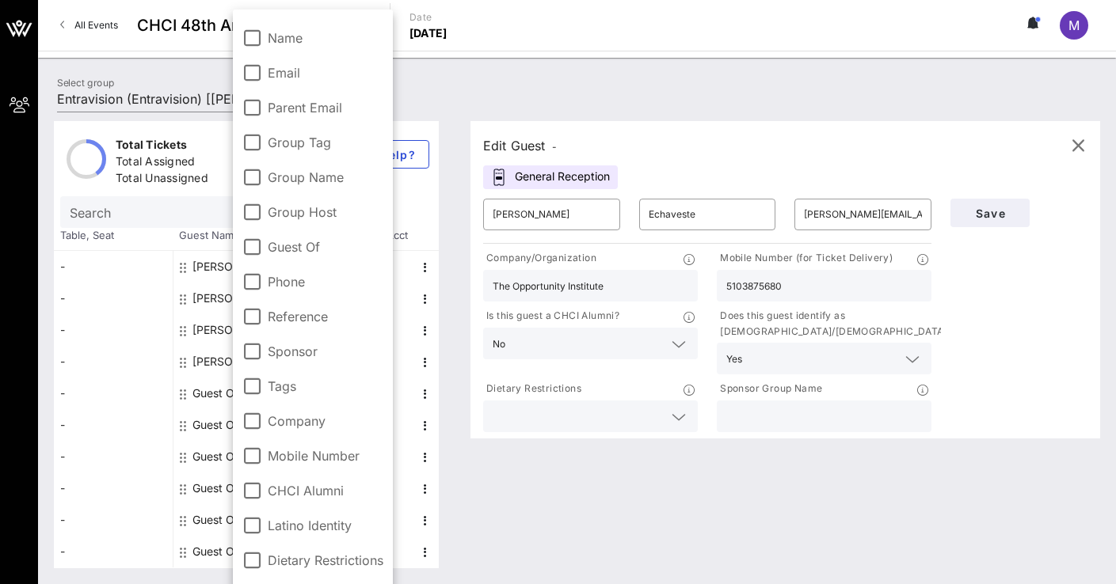
click at [301, 180] on label "Group Name" at bounding box center [326, 177] width 116 height 16
click at [256, 177] on div at bounding box center [251, 177] width 27 height 27
click at [564, 519] on div "Edit Guest - General Reception ​ [PERSON_NAME] Echaveste ​ [PERSON_NAME][EMAIL_…" at bounding box center [777, 344] width 645 height 447
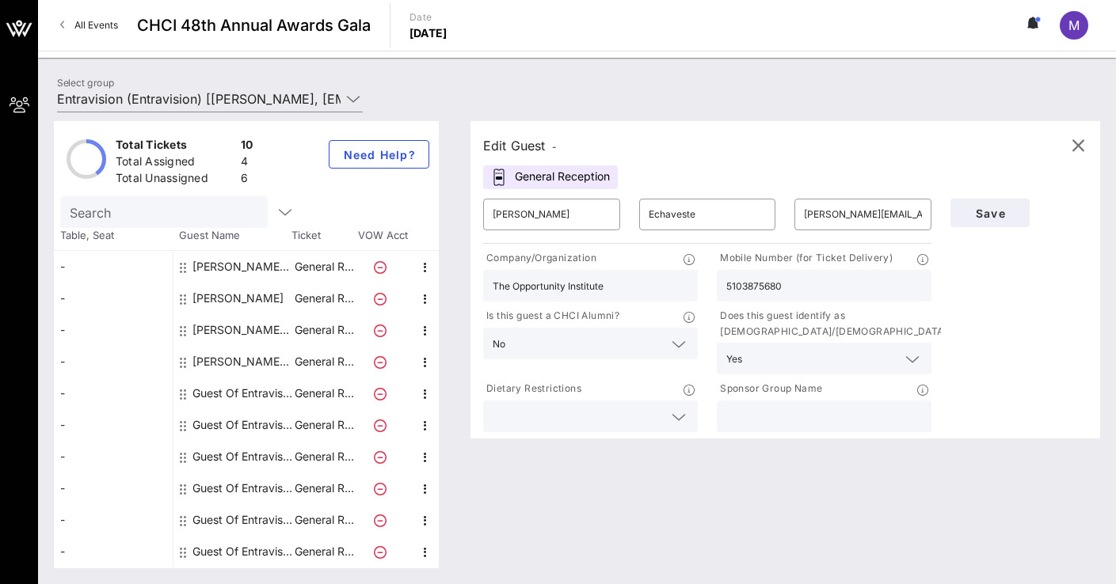
click at [771, 413] on input "text" at bounding box center [824, 416] width 196 height 21
